Goal: Navigation & Orientation: Find specific page/section

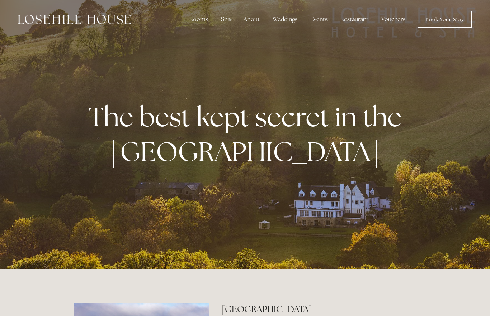
click at [253, 15] on div "About" at bounding box center [252, 19] width 28 height 14
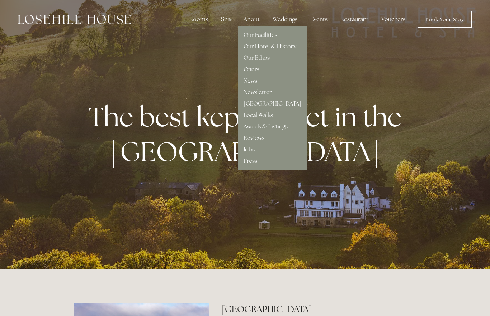
click at [343, 77] on div at bounding box center [245, 134] width 490 height 269
click at [341, 54] on div at bounding box center [245, 134] width 490 height 269
click at [204, 18] on div "Rooms" at bounding box center [198, 19] width 30 height 14
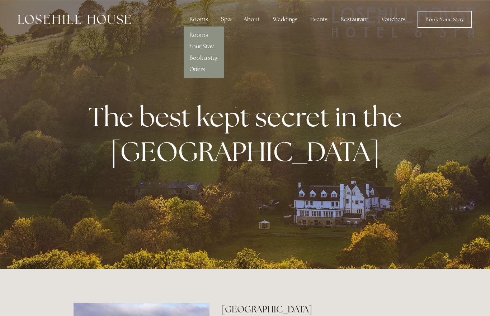
click at [205, 36] on link "Rooms" at bounding box center [198, 35] width 19 height 8
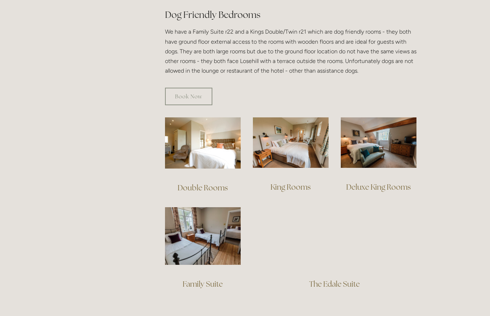
scroll to position [409, 0]
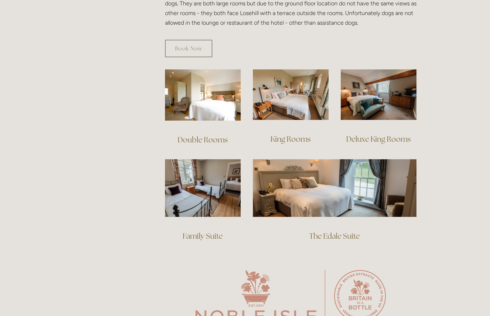
scroll to position [471, 0]
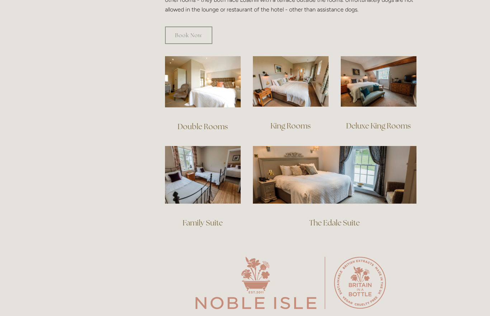
click at [462, 246] on div "Rooms Rooms Your Stay Book a stay Offers Spa" at bounding box center [245, 314] width 490 height 1571
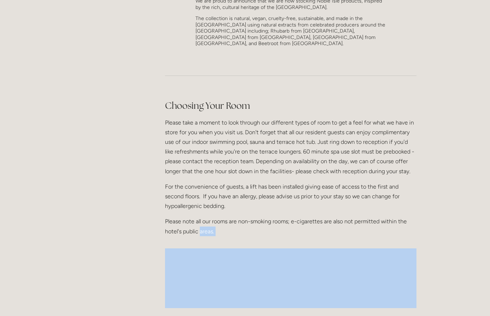
scroll to position [800, 0]
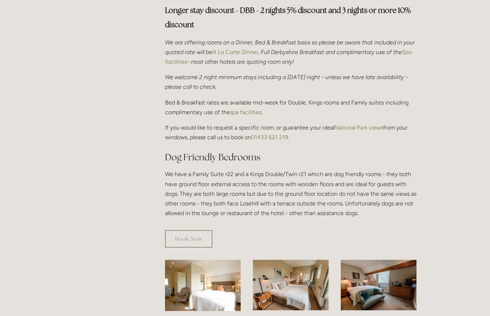
scroll to position [267, 0]
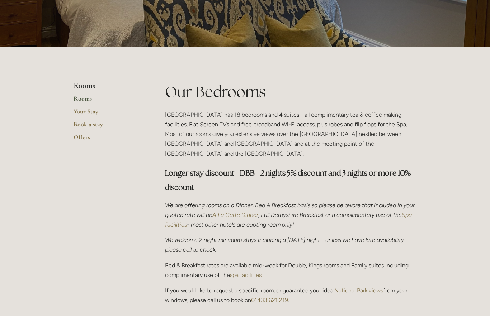
scroll to position [103, 0]
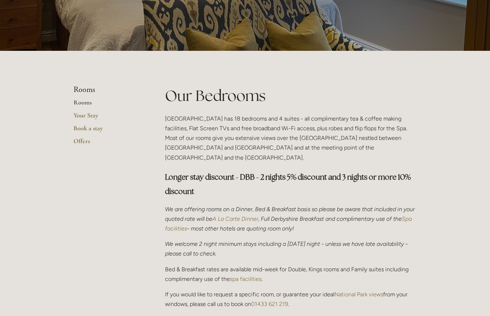
scroll to position [99, 0]
